Goal: Find specific page/section

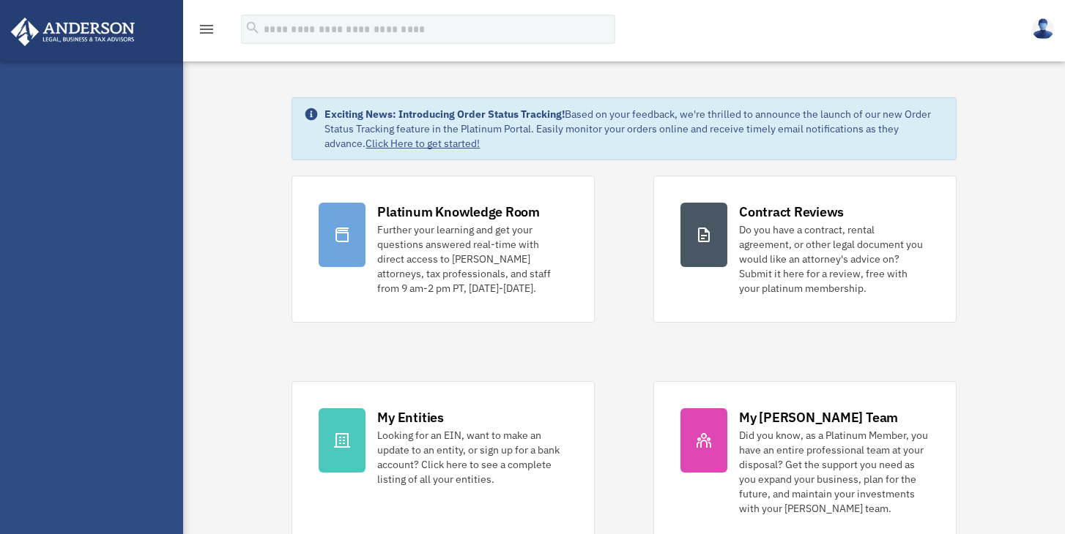
click at [533, 349] on div "Platinum Knowledge Room Further your learning and get your questions answered r…" at bounding box center [623, 360] width 664 height 368
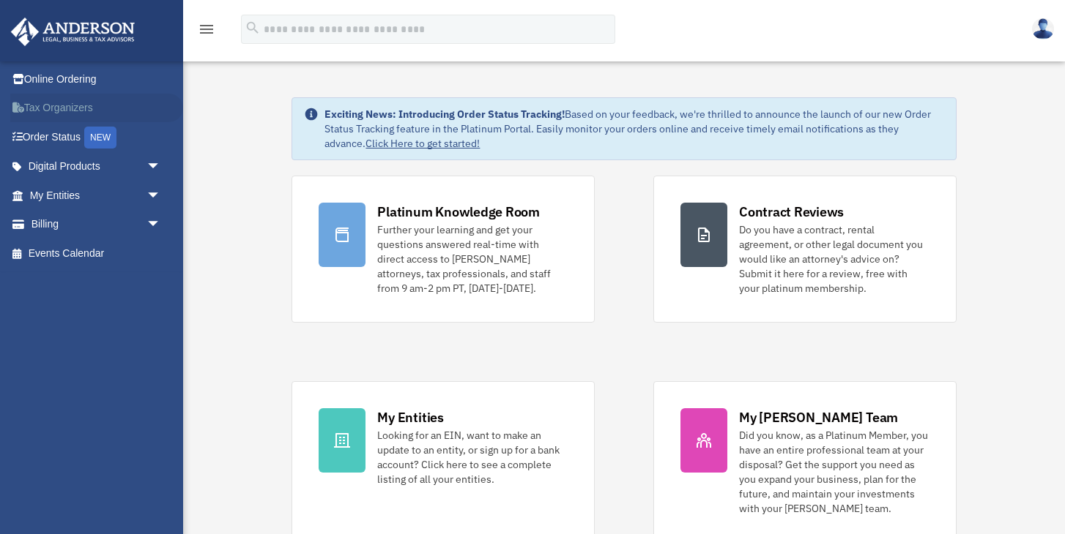
click at [72, 110] on link "Tax Organizers" at bounding box center [96, 108] width 173 height 29
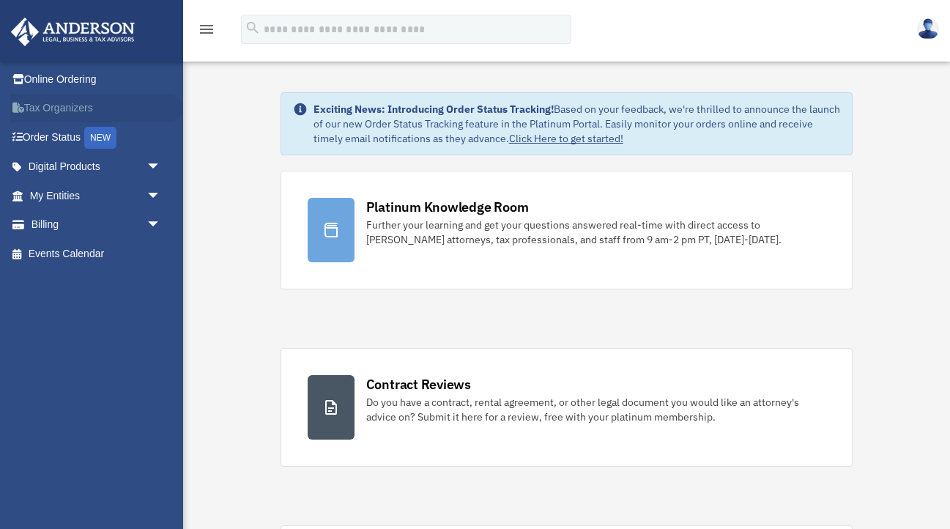
click at [88, 106] on link "Tax Organizers" at bounding box center [96, 108] width 173 height 29
